Goal: Transaction & Acquisition: Purchase product/service

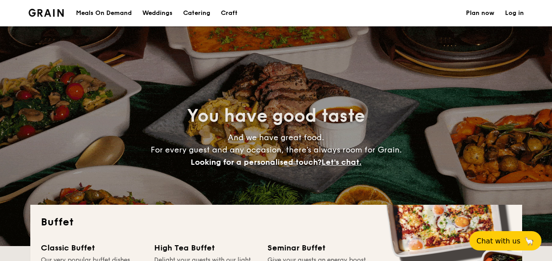
select select
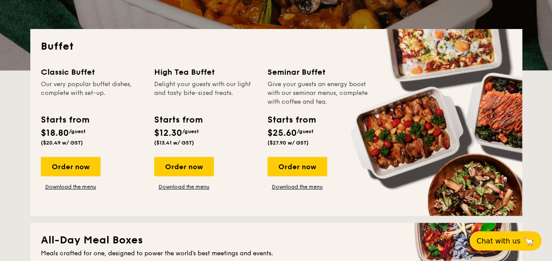
scroll to position [219, 0]
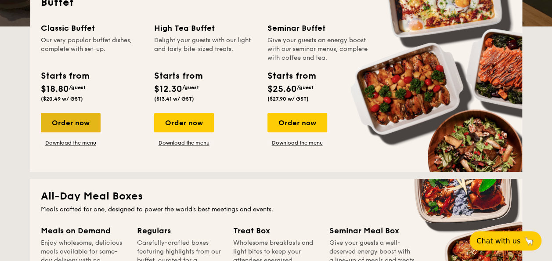
click at [76, 121] on div "Order now" at bounding box center [71, 122] width 60 height 19
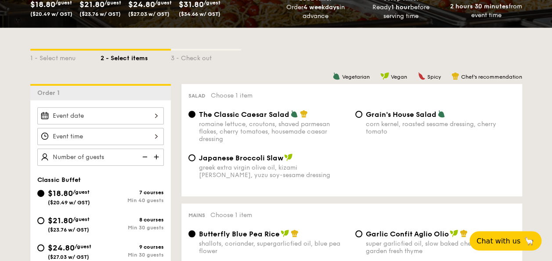
scroll to position [176, 0]
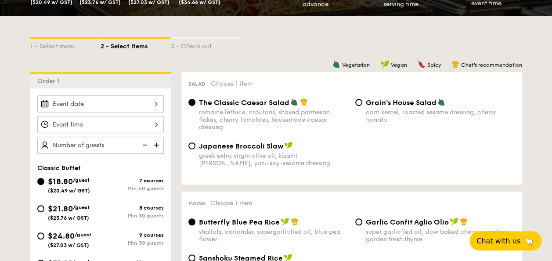
select select
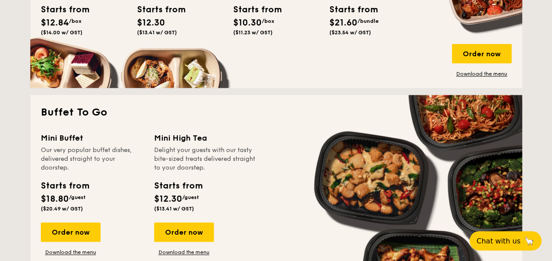
scroll to position [527, 0]
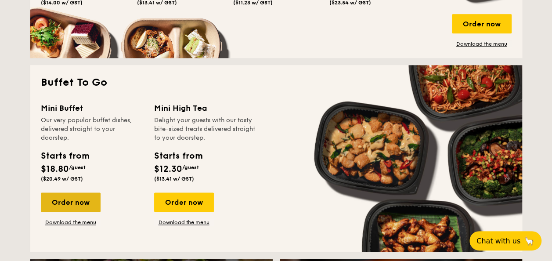
click at [52, 204] on div "Order now" at bounding box center [71, 201] width 60 height 19
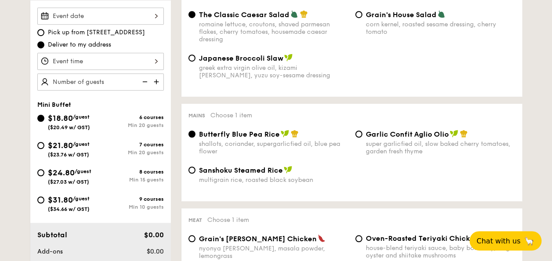
scroll to position [307, 0]
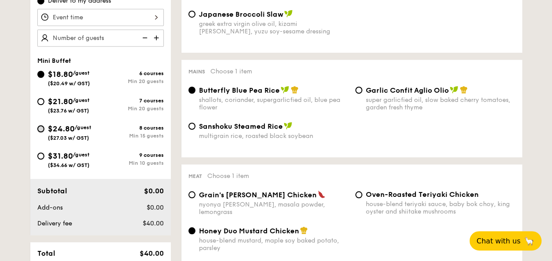
click at [43, 126] on input "$24.80 /guest ($27.03 w/ GST) 8 courses Min 15 guests" at bounding box center [40, 128] width 7 height 7
radio input "true"
radio input "false"
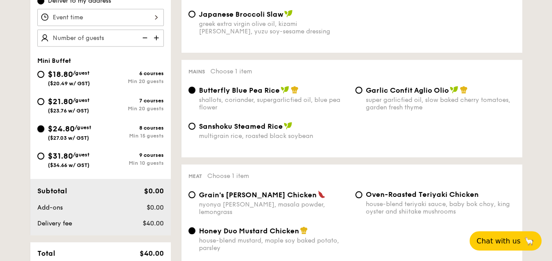
radio input "true"
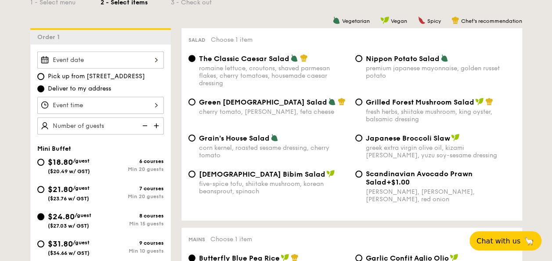
scroll to position [263, 0]
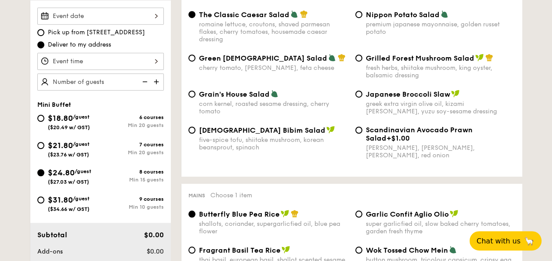
click at [41, 140] on div "$21.80 /guest ($23.76 w/ GST)" at bounding box center [68, 148] width 63 height 18
click at [41, 142] on input "$21.80 /guest ($23.76 w/ GST) 7 courses Min 20 guests" at bounding box center [40, 145] width 7 height 7
radio input "true"
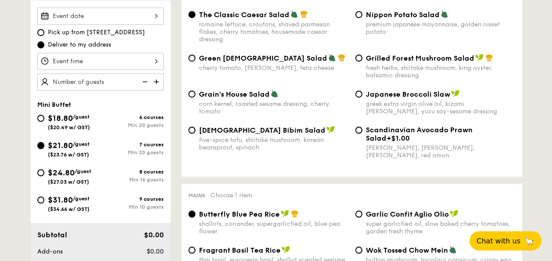
radio input "true"
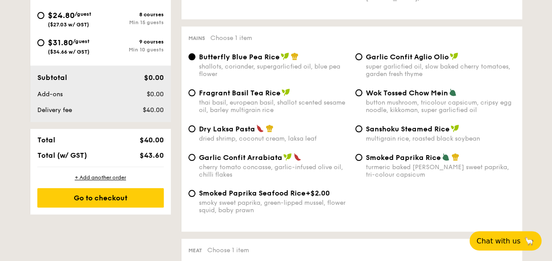
scroll to position [439, 0]
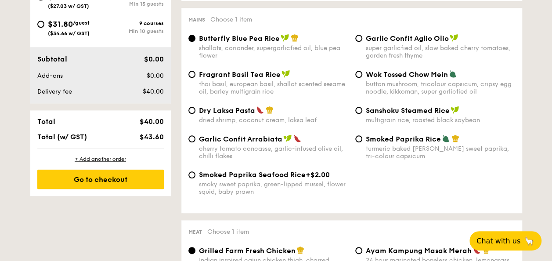
click at [352, 38] on div "Garlic Confit Aglio Olio super garlicfied oil, slow baked cherry tomatoes, gard…" at bounding box center [435, 46] width 167 height 25
click at [362, 41] on div "Garlic Confit Aglio Olio super garlicfied oil, slow baked cherry tomatoes, gard…" at bounding box center [435, 46] width 167 height 25
click at [360, 41] on input "Garlic Confit Aglio Olio super garlicfied oil, slow baked cherry tomatoes, gard…" at bounding box center [358, 38] width 7 height 7
radio input "true"
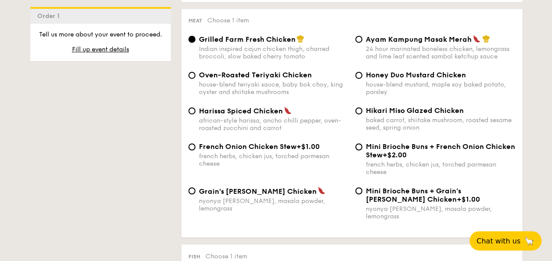
scroll to position [658, 0]
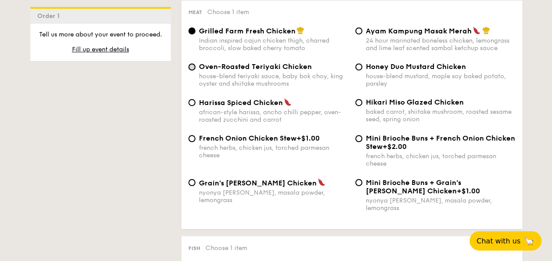
click at [193, 70] on input "Oven-Roasted Teriyaki Chicken house-blend teriyaki sauce, baby bok choy, king o…" at bounding box center [191, 66] width 7 height 7
radio input "true"
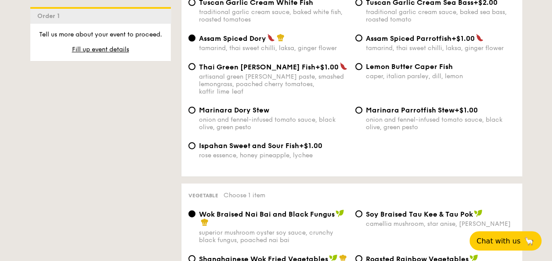
scroll to position [966, 0]
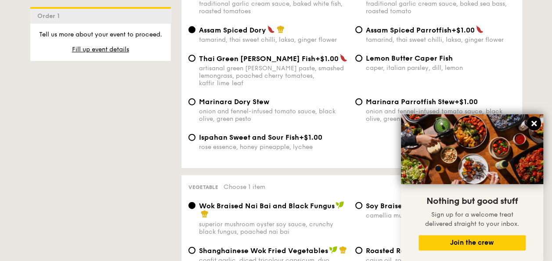
click at [533, 119] on icon at bounding box center [534, 123] width 8 height 8
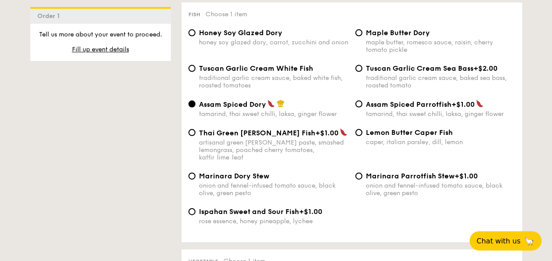
scroll to position [878, 0]
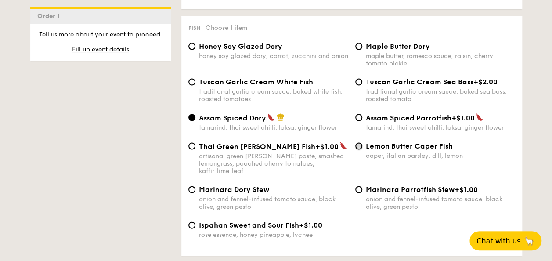
click at [359, 143] on input "Lemon Butter Caper Fish caper, italian parsley, dill, lemon" at bounding box center [358, 146] width 7 height 7
radio input "true"
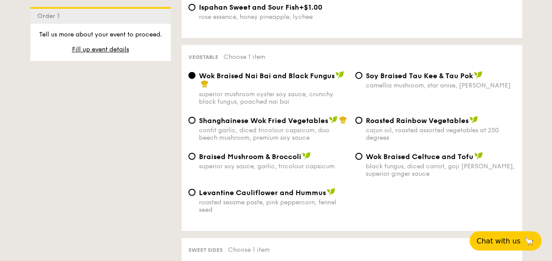
scroll to position [1097, 0]
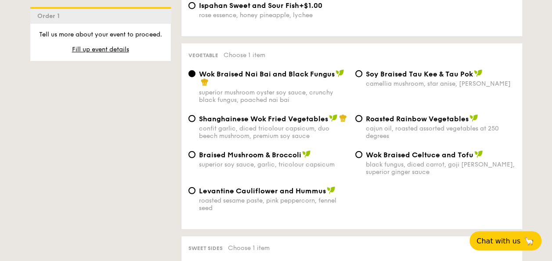
click at [362, 114] on div "Roasted Rainbow Vegetables cajun oil, roasted assorted vegetables at 250 degrees" at bounding box center [435, 126] width 167 height 25
click at [359, 115] on input "Roasted Rainbow Vegetables cajun oil, roasted assorted vegetables at 250 degrees" at bounding box center [358, 118] width 7 height 7
radio input "true"
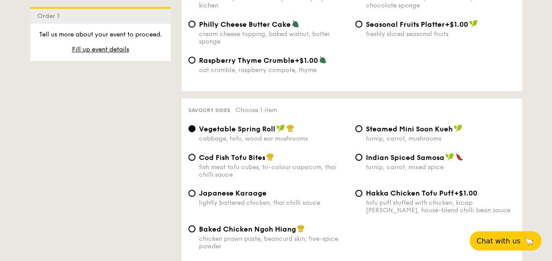
scroll to position [1448, 0]
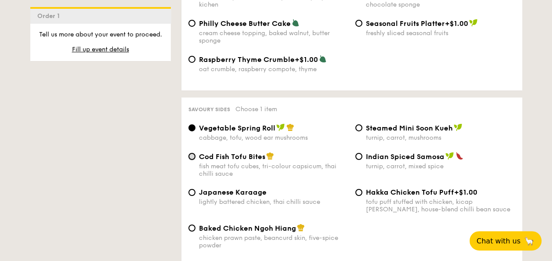
click at [191, 153] on input "Cod Fish Tofu Bites fish meat tofu cubes, tri-colour capsicum, thai chilli sauce" at bounding box center [191, 156] width 7 height 7
radio input "true"
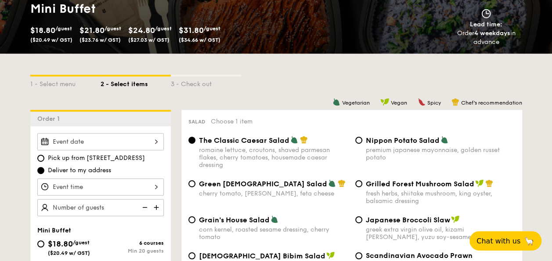
scroll to position [132, 0]
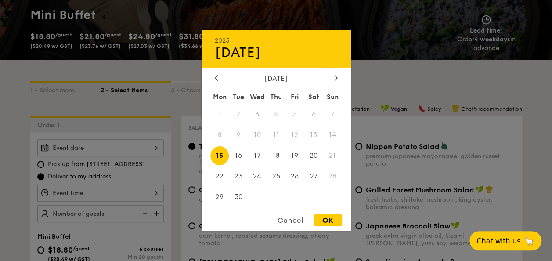
click at [155, 145] on div "2025 Sep [DATE] Tue Wed Thu Fri Sat Sun 1 2 3 4 5 6 7 8 9 10 11 12 13 14 15 16 …" at bounding box center [100, 147] width 126 height 17
click at [338, 76] on div at bounding box center [336, 78] width 8 height 8
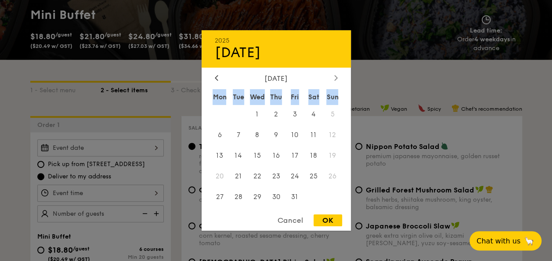
click at [338, 76] on div at bounding box center [336, 78] width 8 height 8
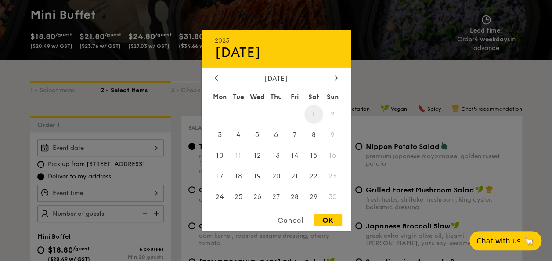
drag, startPoint x: 338, startPoint y: 76, endPoint x: 313, endPoint y: 115, distance: 46.2
click at [313, 115] on span "1" at bounding box center [313, 114] width 19 height 19
click at [327, 218] on div "OK" at bounding box center [327, 220] width 29 height 12
type input "[DATE]"
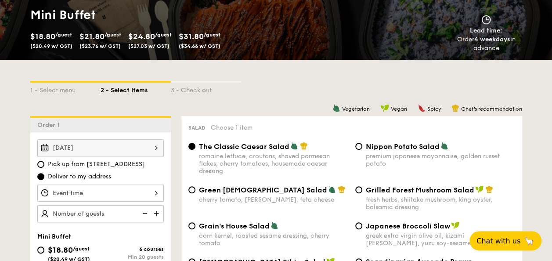
click at [152, 191] on div at bounding box center [100, 192] width 126 height 17
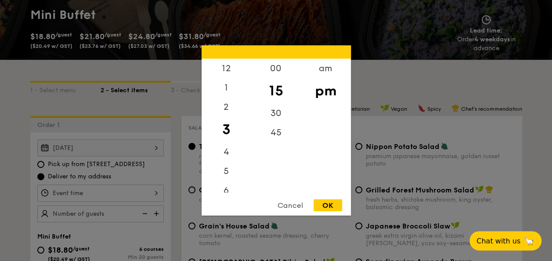
drag, startPoint x: 228, startPoint y: 133, endPoint x: 230, endPoint y: 118, distance: 16.0
click at [230, 118] on div "3" at bounding box center [226, 129] width 50 height 25
click at [227, 172] on div "5" at bounding box center [226, 174] width 50 height 25
click at [269, 115] on div "30" at bounding box center [276, 116] width 50 height 25
click at [336, 202] on div "OK" at bounding box center [327, 205] width 29 height 12
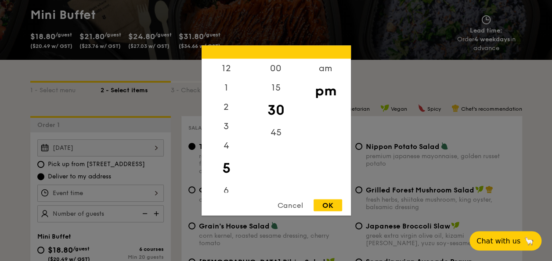
type input "5:30PM"
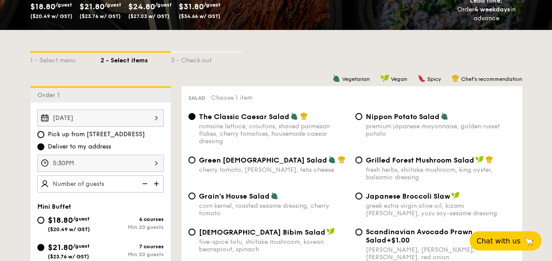
scroll to position [176, 0]
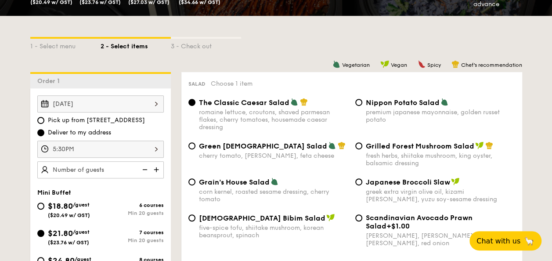
click at [158, 147] on div "5:30PM" at bounding box center [100, 148] width 126 height 17
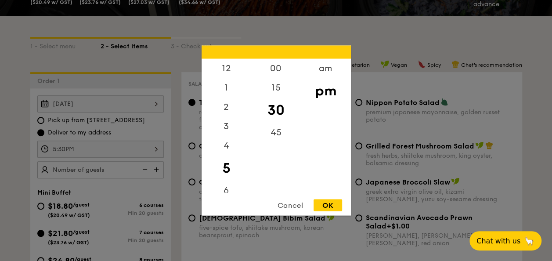
click at [328, 205] on div "OK" at bounding box center [327, 205] width 29 height 12
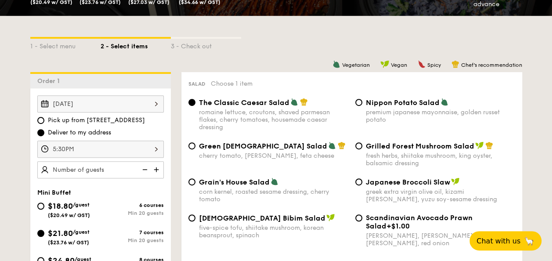
click at [156, 169] on img at bounding box center [157, 169] width 13 height 17
type input "20 guests"
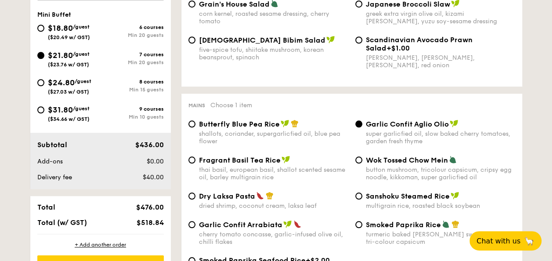
scroll to position [395, 0]
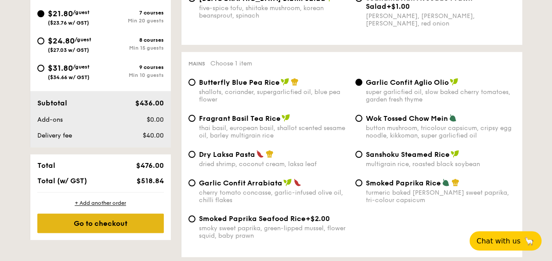
click at [138, 223] on div "Go to checkout" at bounding box center [100, 222] width 126 height 19
